Goal: Information Seeking & Learning: Learn about a topic

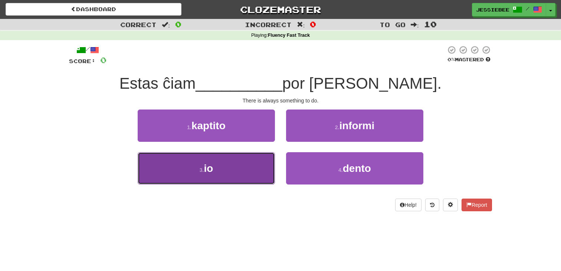
click at [231, 169] on button "3 . io" at bounding box center [206, 168] width 137 height 32
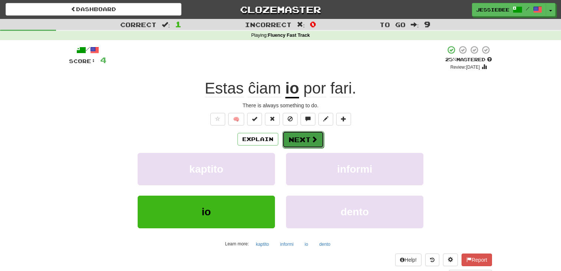
click at [306, 140] on button "Next" at bounding box center [303, 139] width 42 height 17
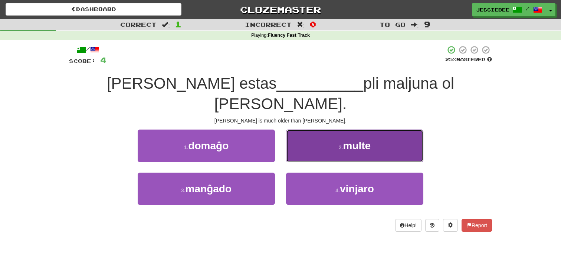
click at [346, 140] on span "multe" at bounding box center [357, 145] width 28 height 11
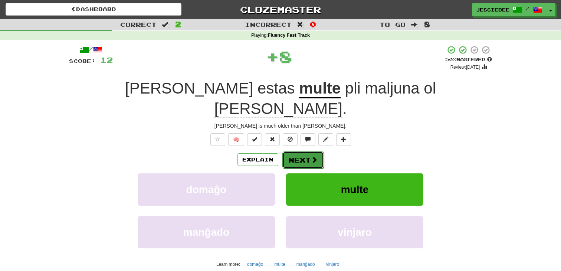
click at [286, 151] on button "Next" at bounding box center [303, 159] width 42 height 17
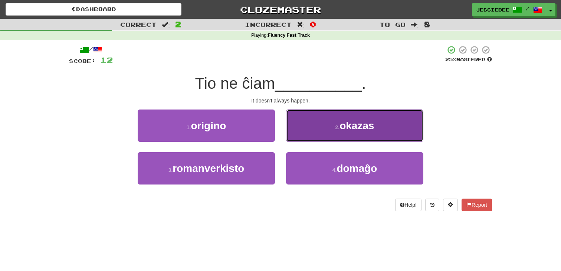
click at [330, 119] on button "2 . [GEOGRAPHIC_DATA]" at bounding box center [354, 125] width 137 height 32
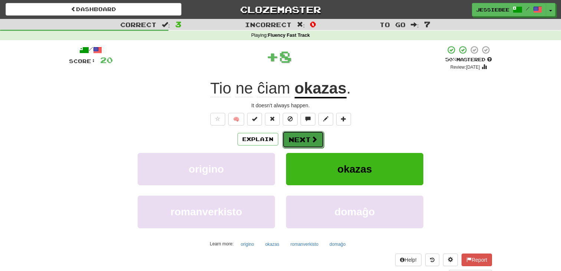
click at [294, 143] on button "Next" at bounding box center [303, 139] width 42 height 17
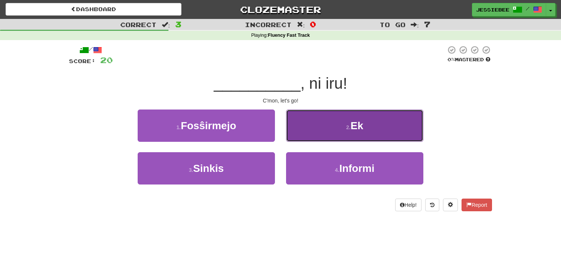
click at [358, 124] on span "Ek" at bounding box center [356, 125] width 13 height 11
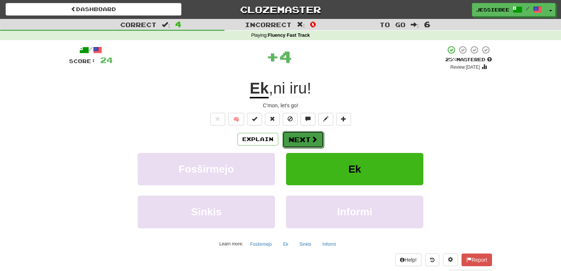
click at [293, 143] on button "Next" at bounding box center [303, 139] width 42 height 17
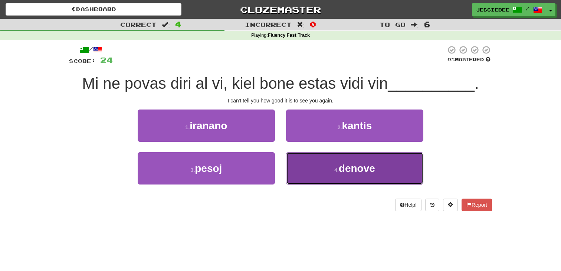
click at [321, 172] on button "4 . denove" at bounding box center [354, 168] width 137 height 32
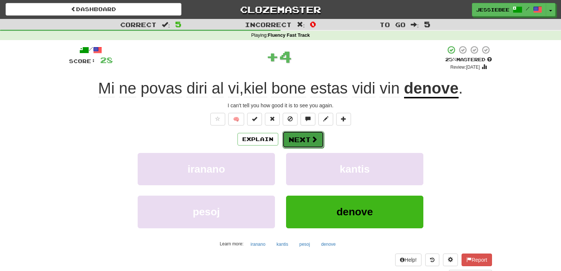
click at [308, 141] on button "Next" at bounding box center [303, 139] width 42 height 17
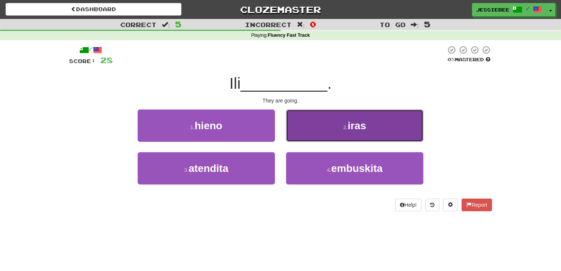
click at [312, 128] on button "2 . iras" at bounding box center [354, 125] width 137 height 32
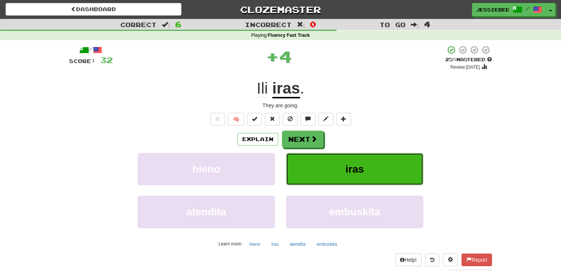
click at [333, 165] on button "iras" at bounding box center [354, 169] width 137 height 32
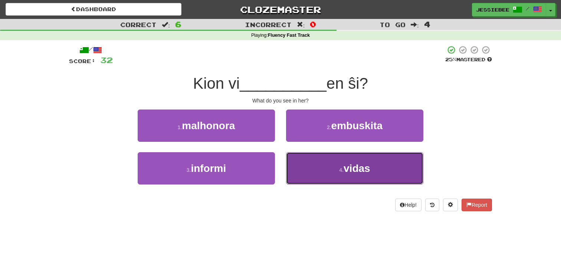
click at [339, 174] on button "4 . vidas" at bounding box center [354, 168] width 137 height 32
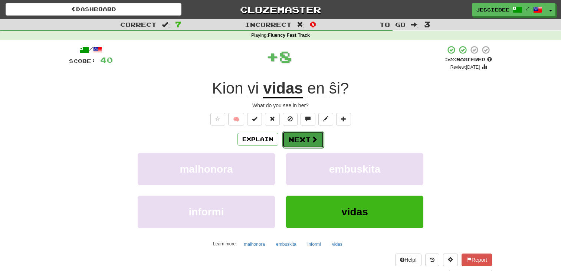
click at [309, 143] on button "Next" at bounding box center [303, 139] width 42 height 17
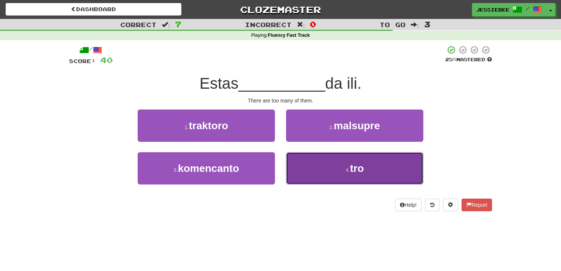
click at [343, 175] on button "4 . tro" at bounding box center [354, 168] width 137 height 32
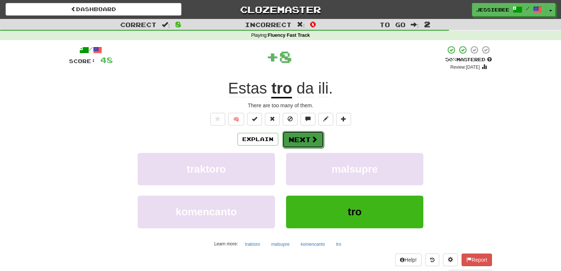
click at [304, 138] on button "Next" at bounding box center [303, 139] width 42 height 17
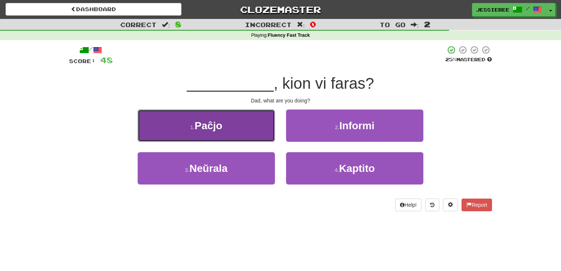
click at [195, 124] on span "Paĉjo" at bounding box center [208, 125] width 28 height 11
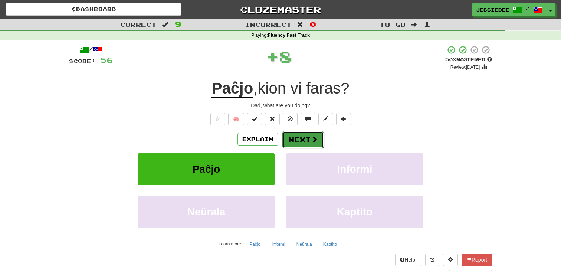
click at [303, 142] on button "Next" at bounding box center [303, 139] width 42 height 17
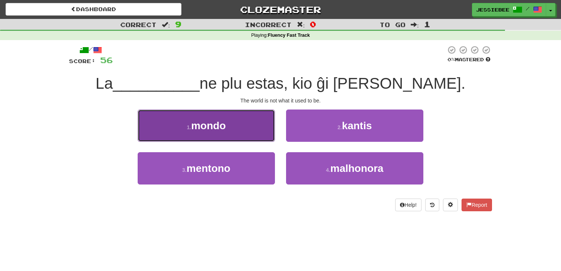
click at [180, 126] on button "1 . mondo" at bounding box center [206, 125] width 137 height 32
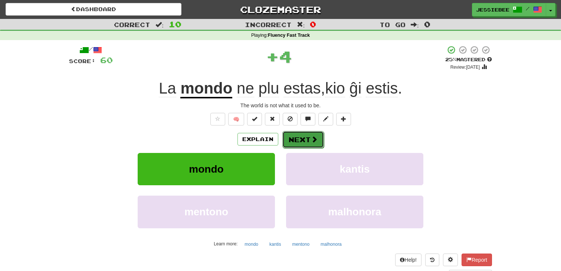
click at [309, 141] on button "Next" at bounding box center [303, 139] width 42 height 17
